Goal: Book appointment/travel/reservation

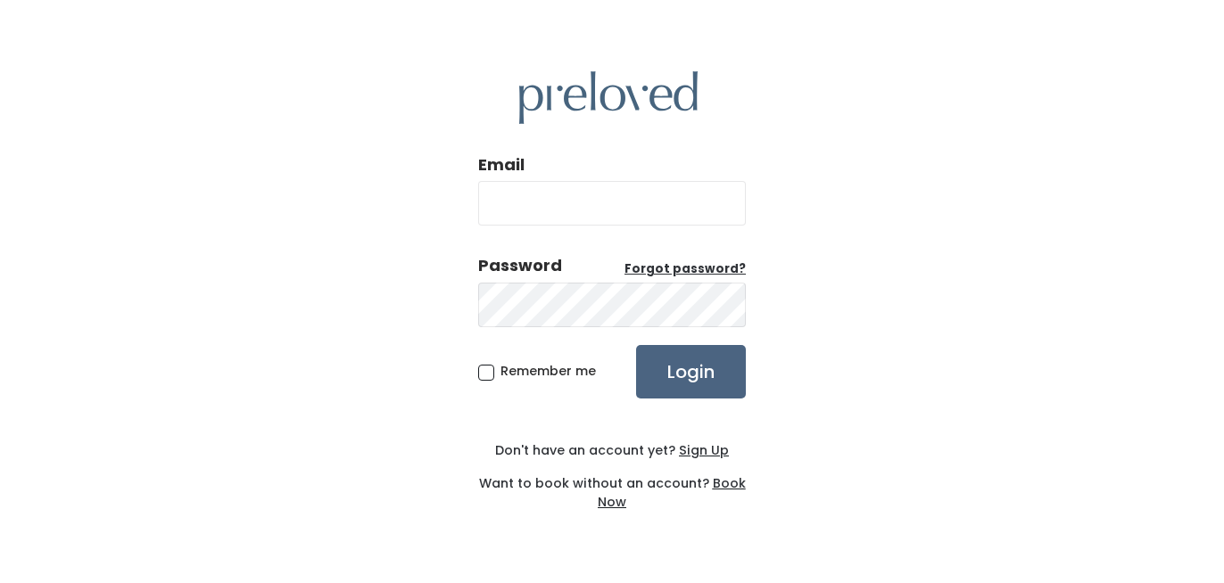
type input "ashleydeyre@gmail.com"
click at [699, 385] on input "Login" at bounding box center [691, 372] width 110 height 54
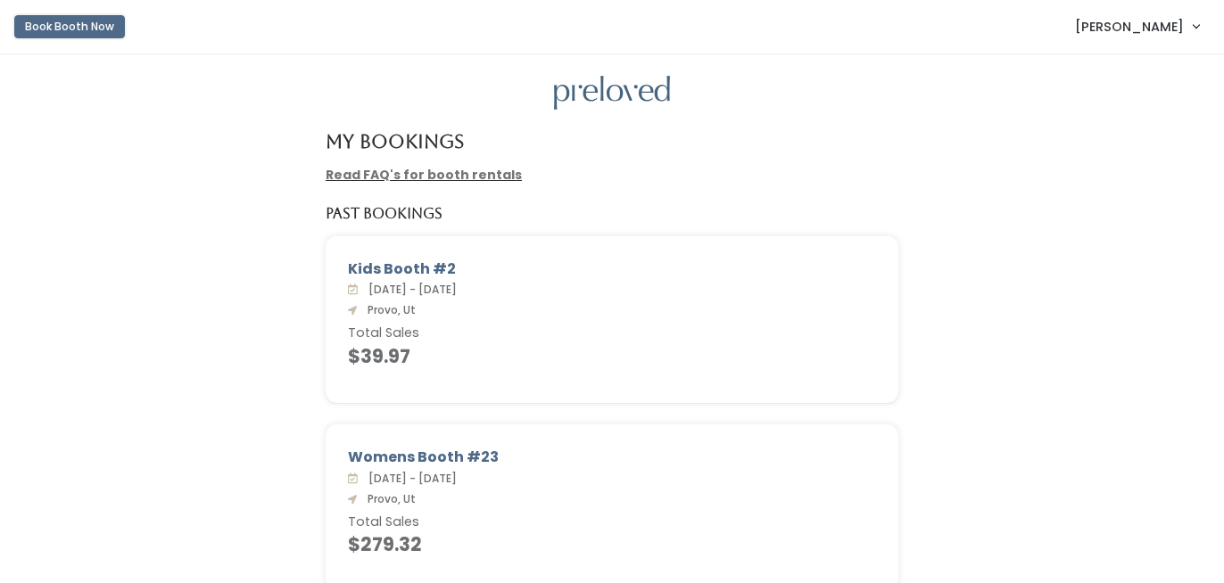
click at [83, 24] on button "Book Booth Now" at bounding box center [69, 26] width 111 height 23
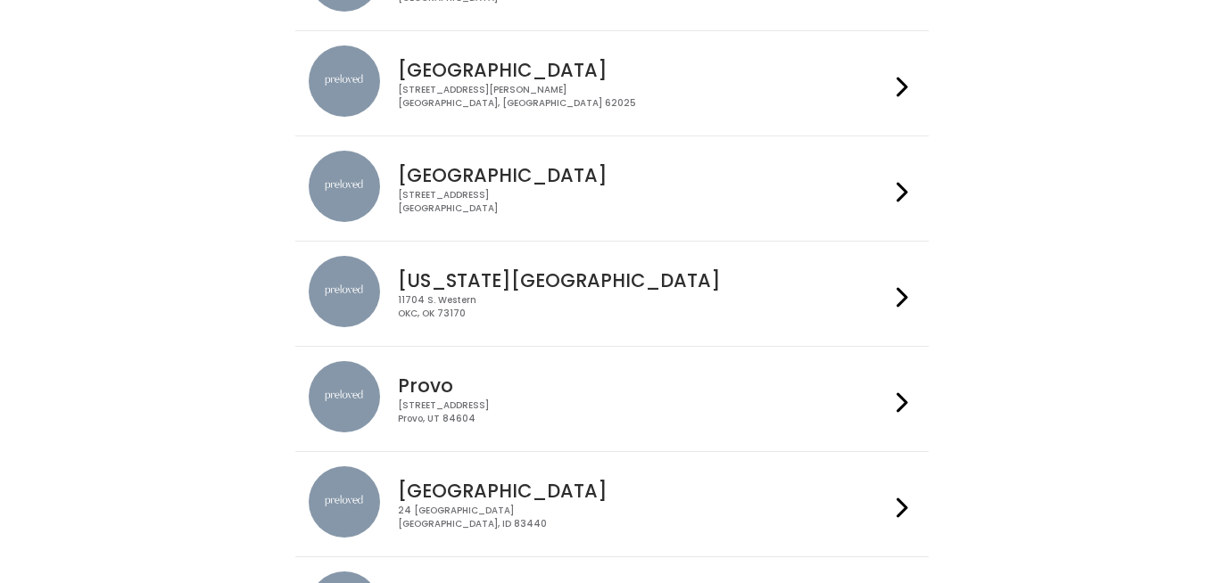
scroll to position [255, 0]
click at [592, 392] on h4 "Provo" at bounding box center [643, 385] width 491 height 21
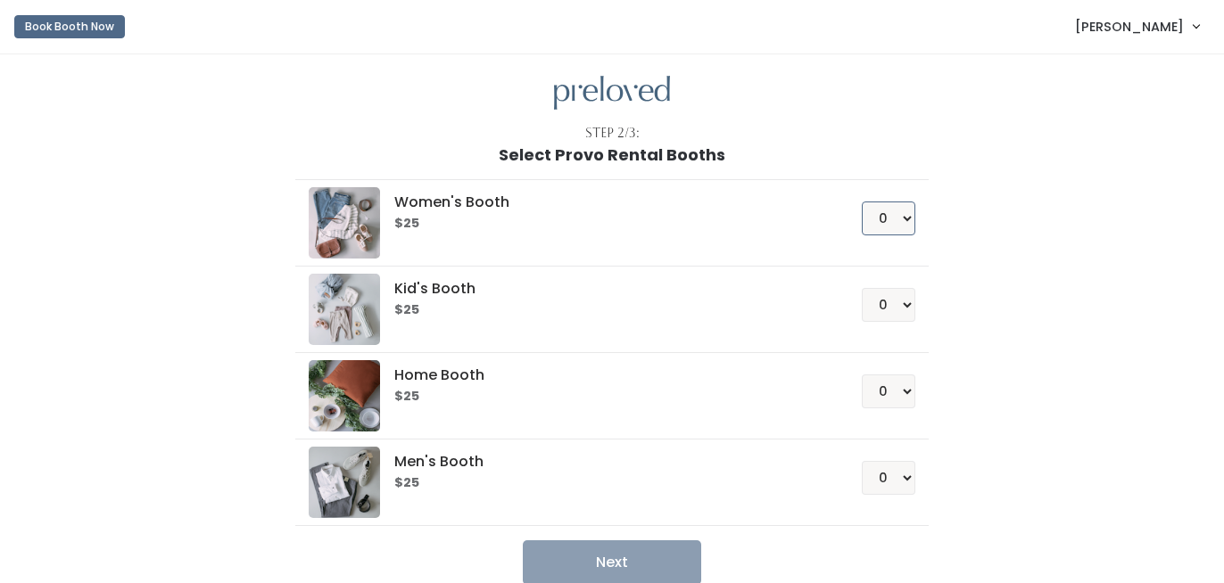
click at [896, 222] on select "0 1 2 3 4" at bounding box center [889, 219] width 54 height 34
select select "1"
click at [862, 202] on select "0 1 2 3 4" at bounding box center [889, 219] width 54 height 34
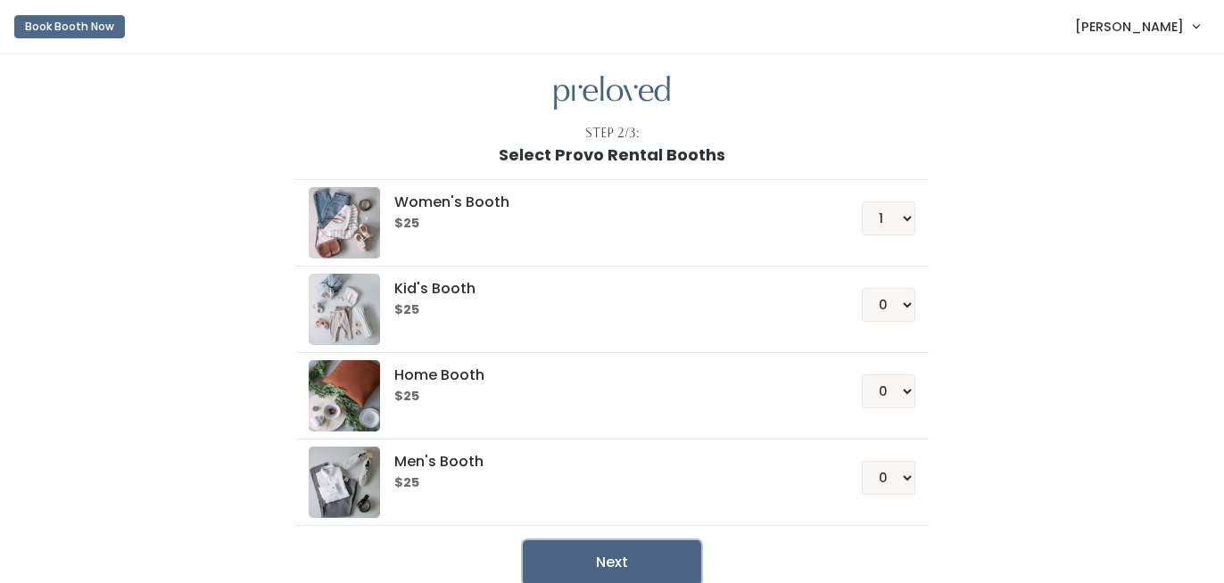
click at [632, 559] on button "Next" at bounding box center [612, 562] width 178 height 45
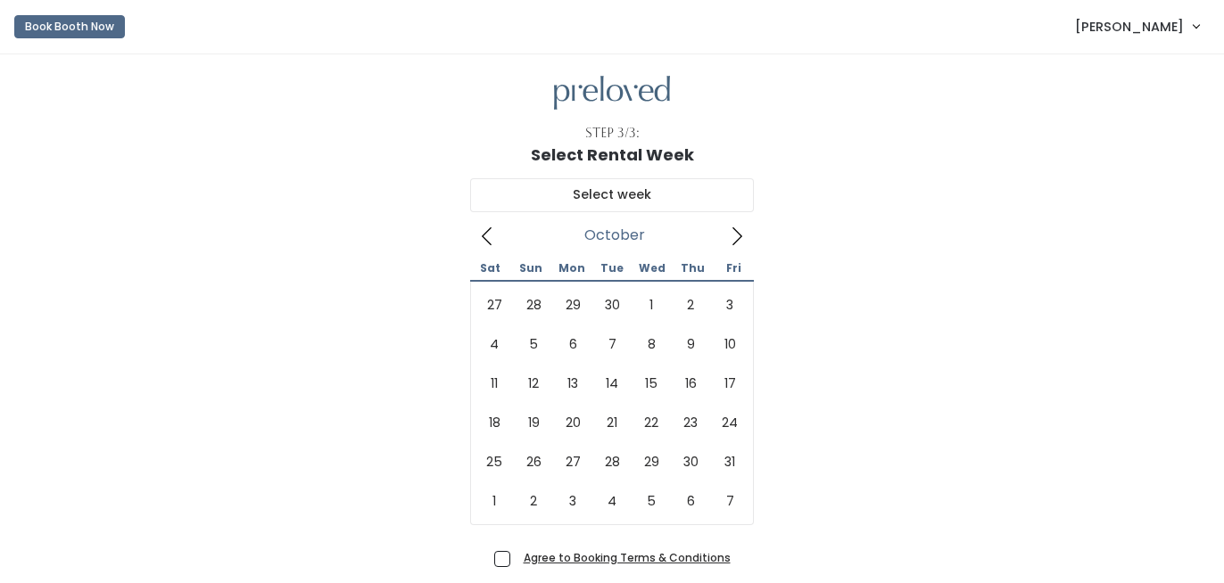
click at [737, 229] on icon at bounding box center [737, 237] width 20 height 20
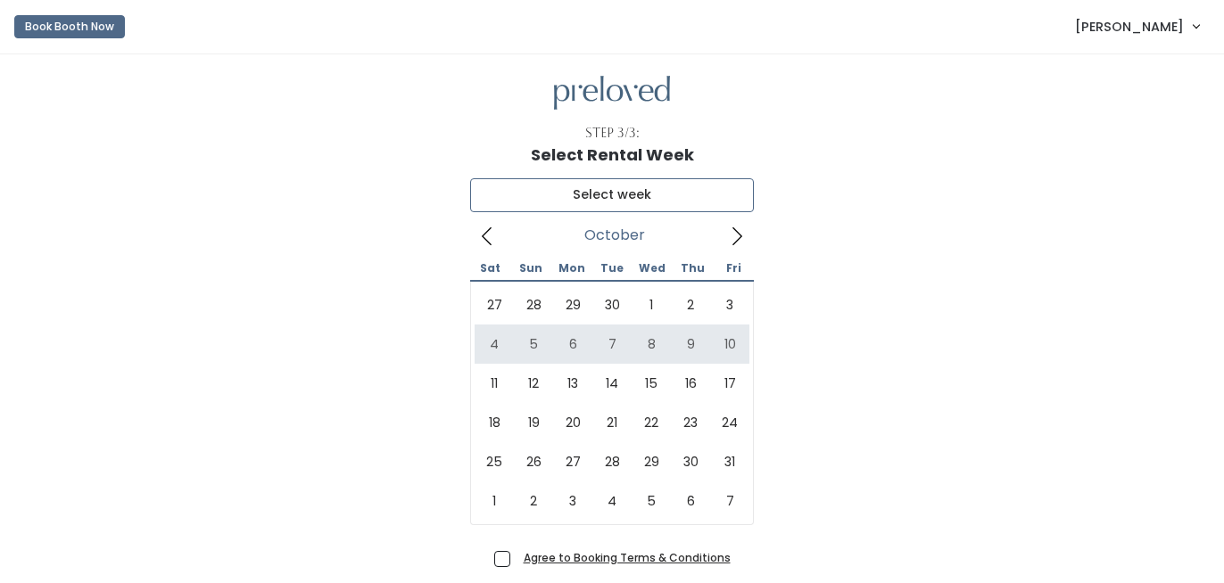
type input "October 4 to October 10"
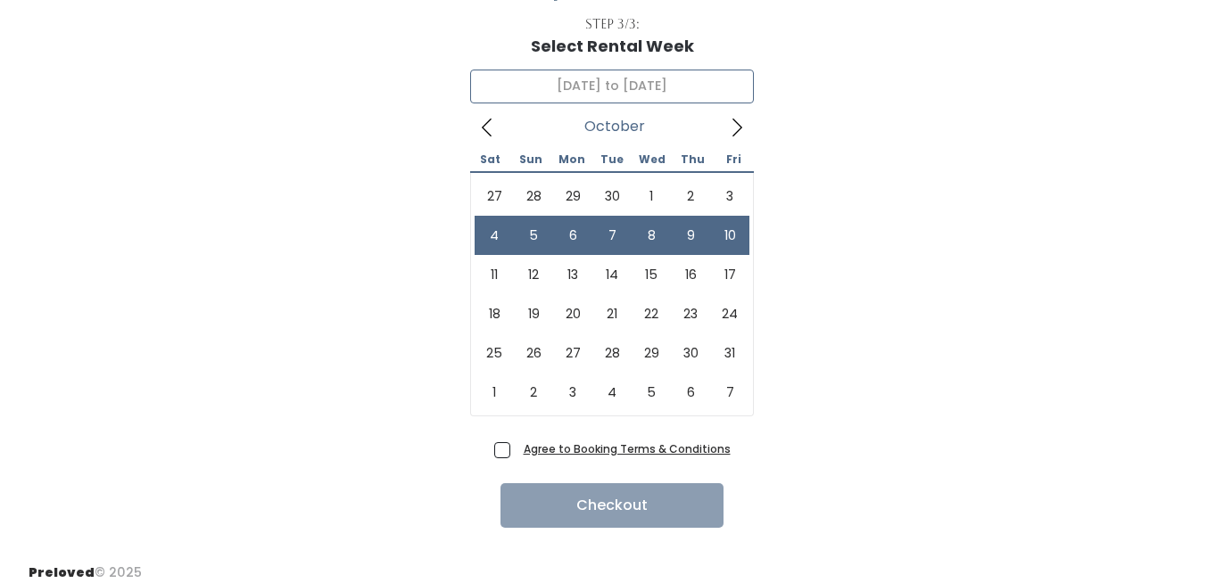
scroll to position [122, 0]
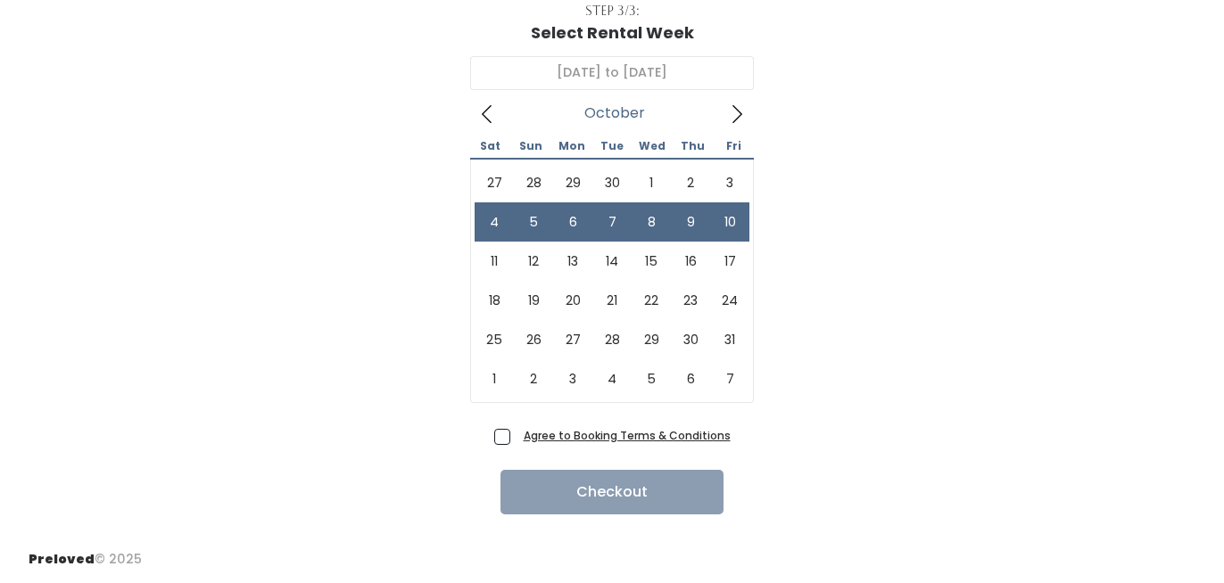
click at [516, 438] on span "Agree to Booking Terms & Conditions" at bounding box center [623, 435] width 214 height 18
click at [516, 438] on input "Agree to Booking Terms & Conditions" at bounding box center [522, 432] width 12 height 12
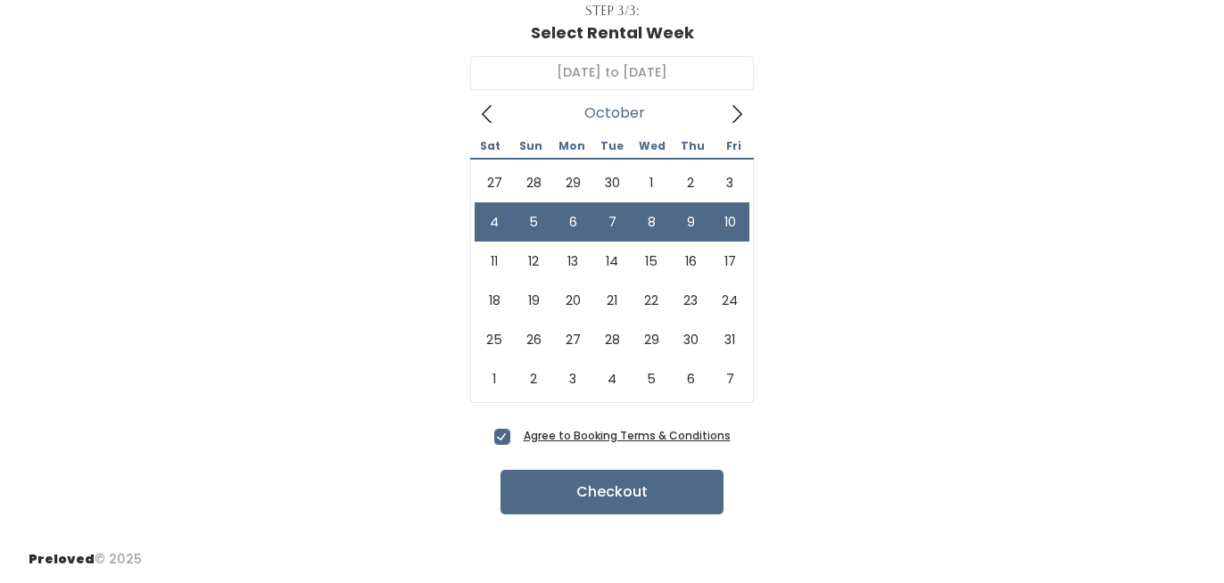
click at [516, 436] on span "Agree to Booking Terms & Conditions" at bounding box center [623, 435] width 214 height 18
click at [516, 436] on input "Agree to Booking Terms & Conditions" at bounding box center [522, 432] width 12 height 12
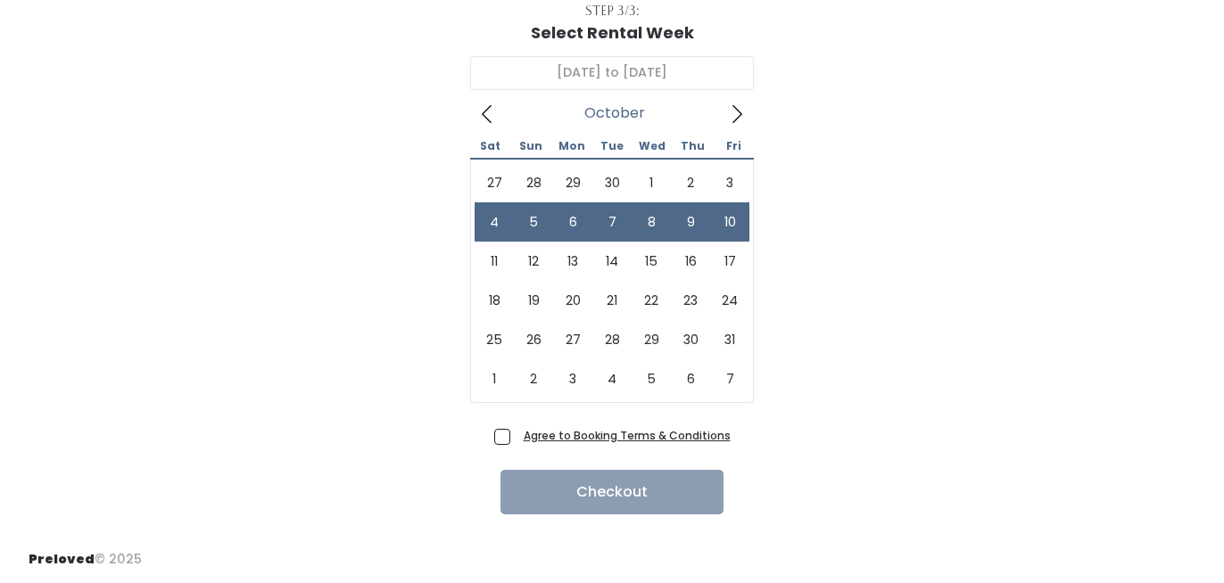
click at [700, 437] on u "Agree to Booking Terms & Conditions" at bounding box center [627, 435] width 207 height 15
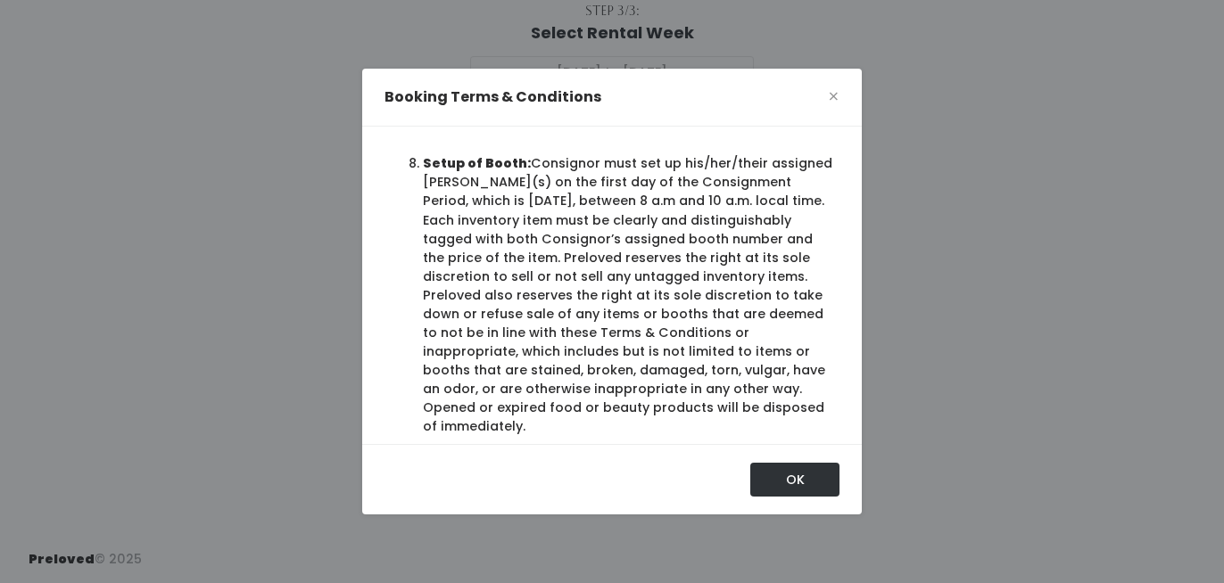
scroll to position [1494, 0]
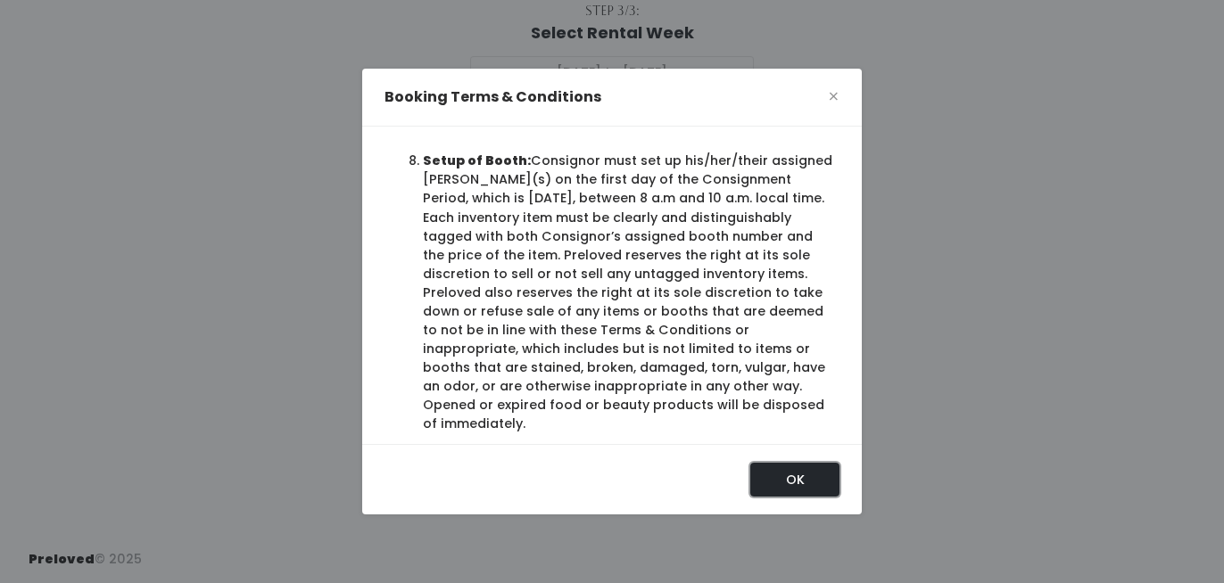
click at [801, 467] on button "OK" at bounding box center [794, 480] width 89 height 34
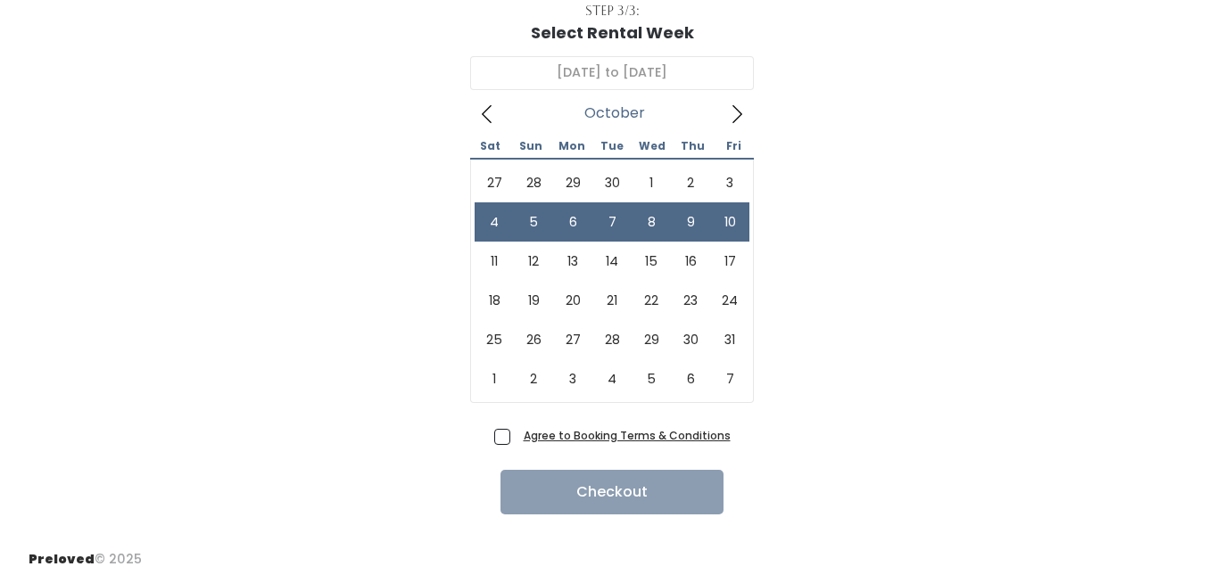
click at [516, 439] on span "Agree to Booking Terms & Conditions" at bounding box center [623, 435] width 214 height 18
click at [516, 438] on input "Agree to Booking Terms & Conditions" at bounding box center [522, 432] width 12 height 12
checkbox input "true"
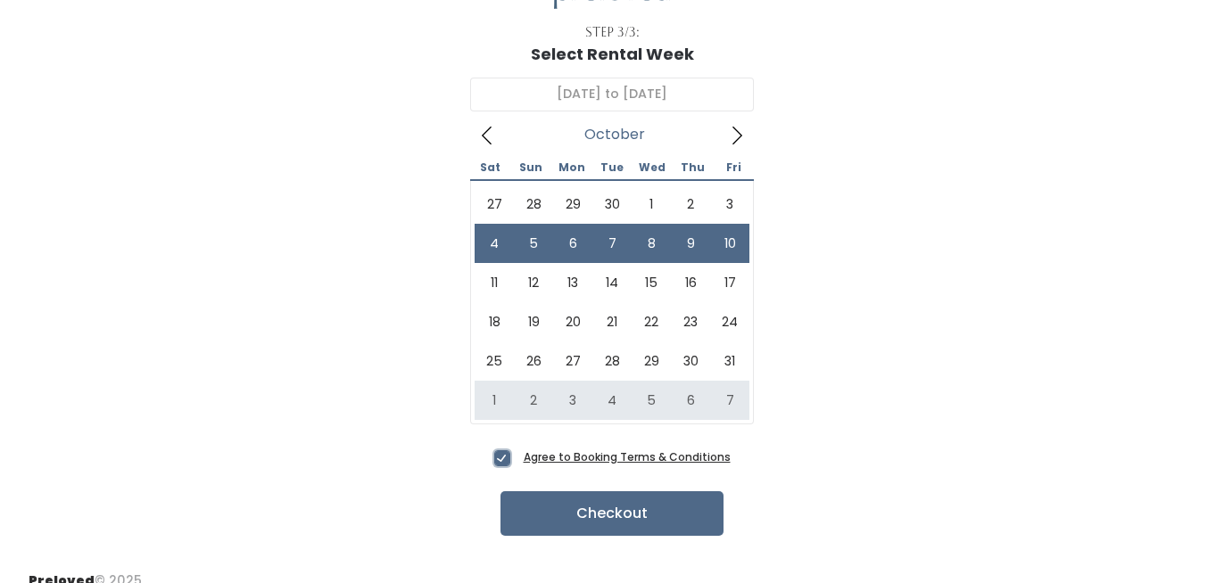
scroll to position [122, 0]
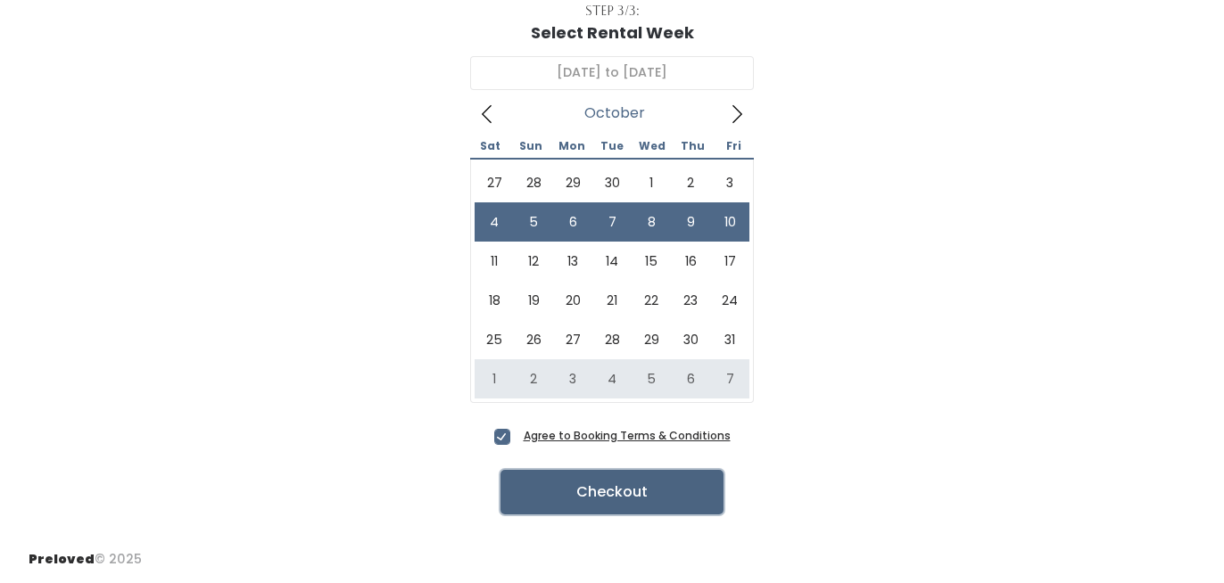
click at [619, 499] on button "Checkout" at bounding box center [611, 492] width 223 height 45
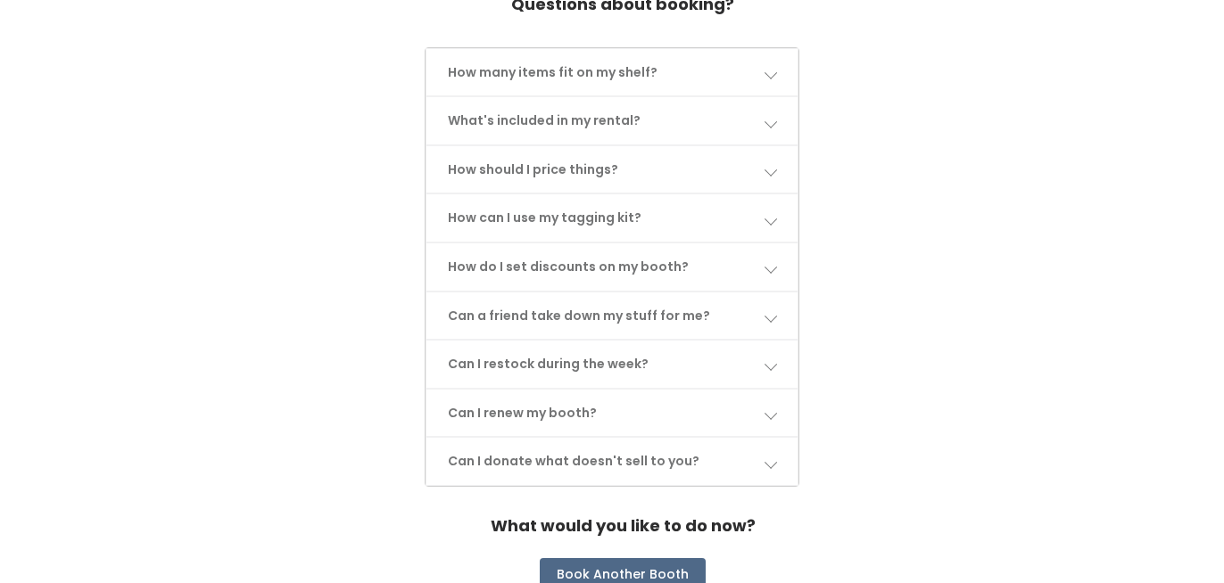
scroll to position [948, 0]
